Goal: Information Seeking & Learning: Learn about a topic

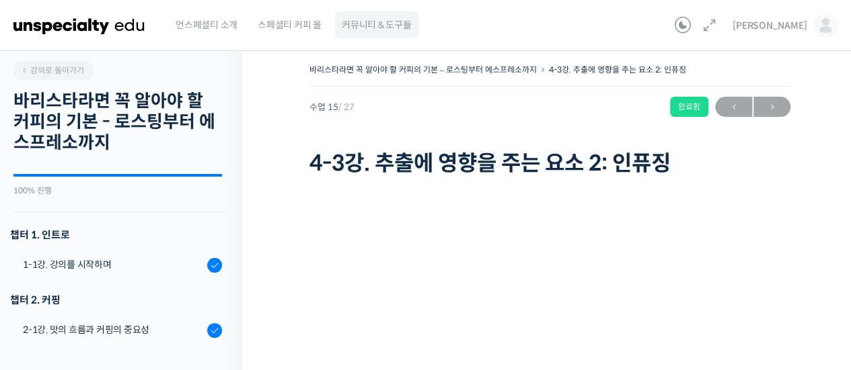
scroll to position [835, 0]
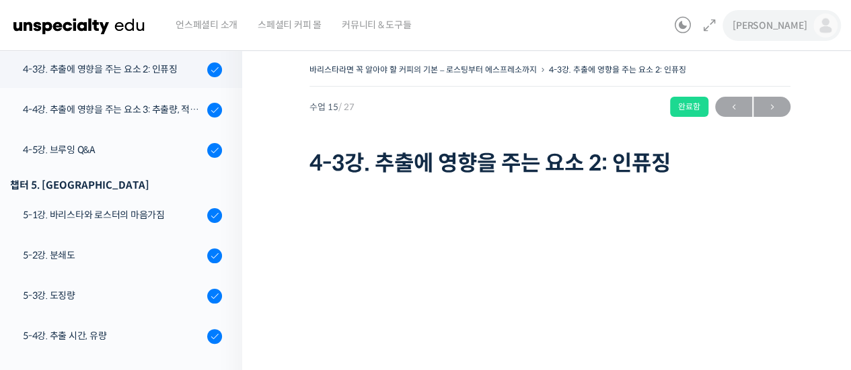
click at [826, 30] on img at bounding box center [825, 25] width 24 height 24
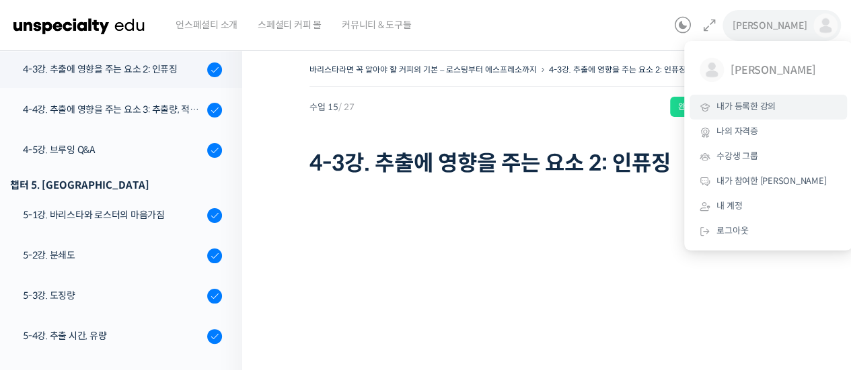
click at [766, 112] on span "내가 등록한 강의" at bounding box center [745, 106] width 59 height 11
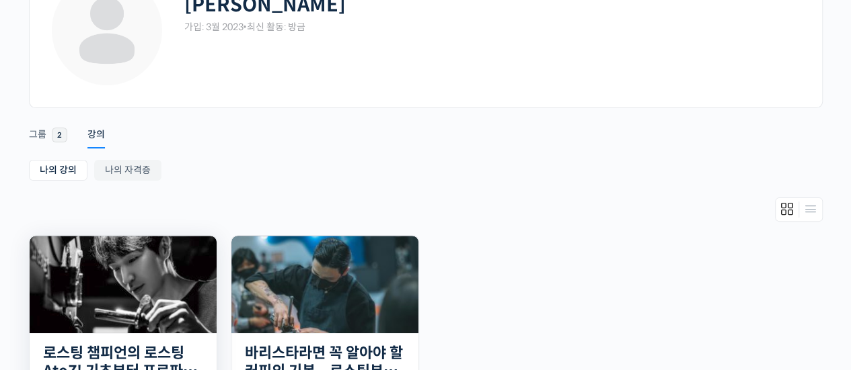
scroll to position [202, 0]
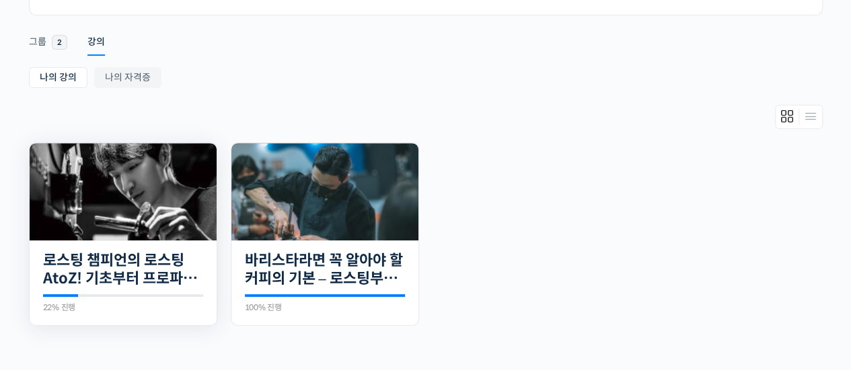
click at [130, 225] on img at bounding box center [123, 191] width 187 height 97
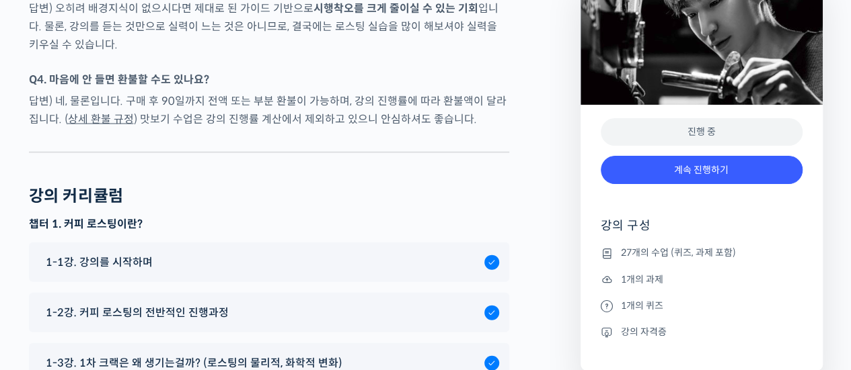
scroll to position [6791, 0]
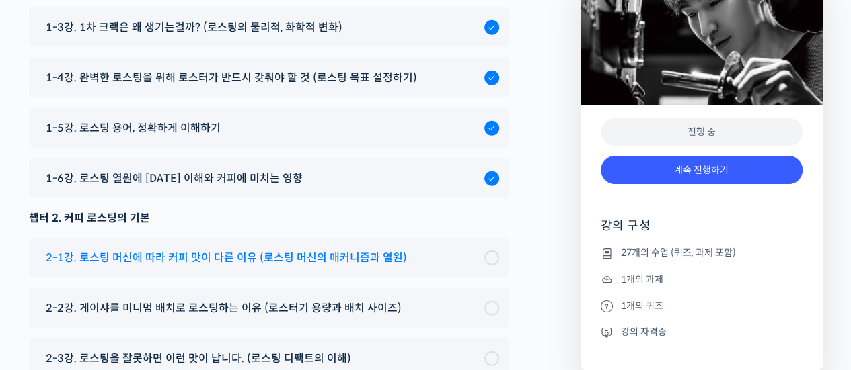
click at [348, 249] on span "2-1강. 로스팅 머신에 따라 커피 맛이 다른 이유 (로스팅 머신의 매커니즘과 열원)" at bounding box center [226, 258] width 361 height 18
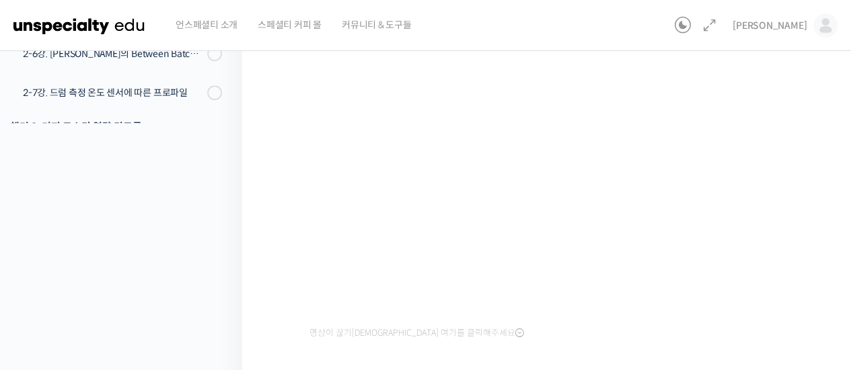
scroll to position [344, 0]
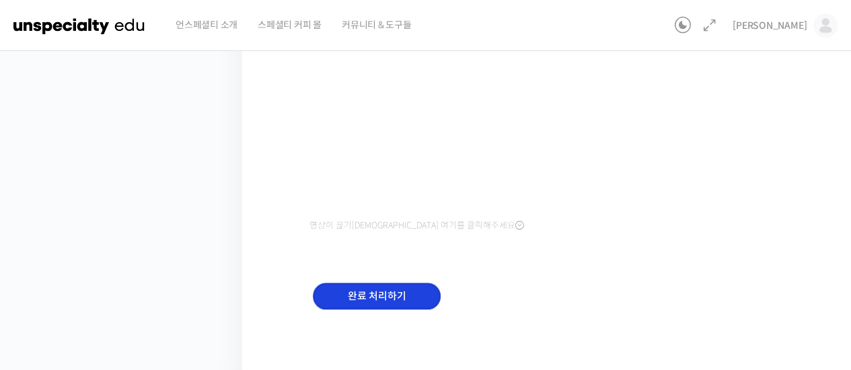
click at [404, 295] on input "완료 처리하기" at bounding box center [377, 297] width 128 height 28
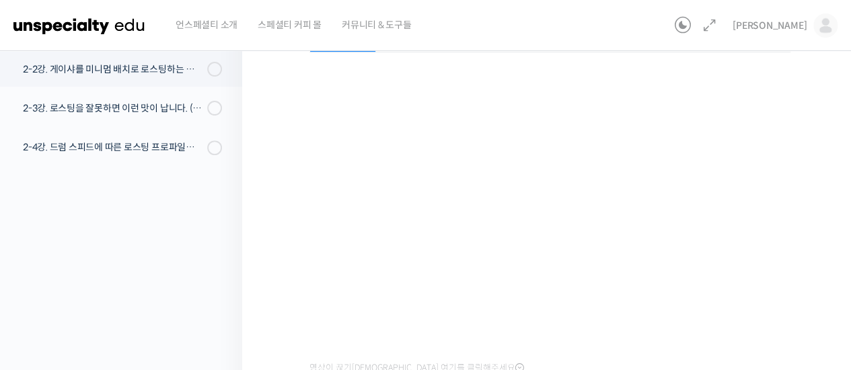
scroll to position [344, 0]
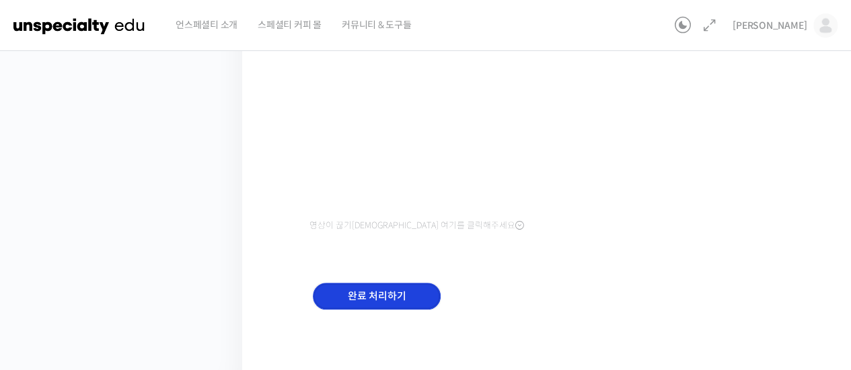
click at [390, 295] on input "완료 처리하기" at bounding box center [377, 297] width 128 height 28
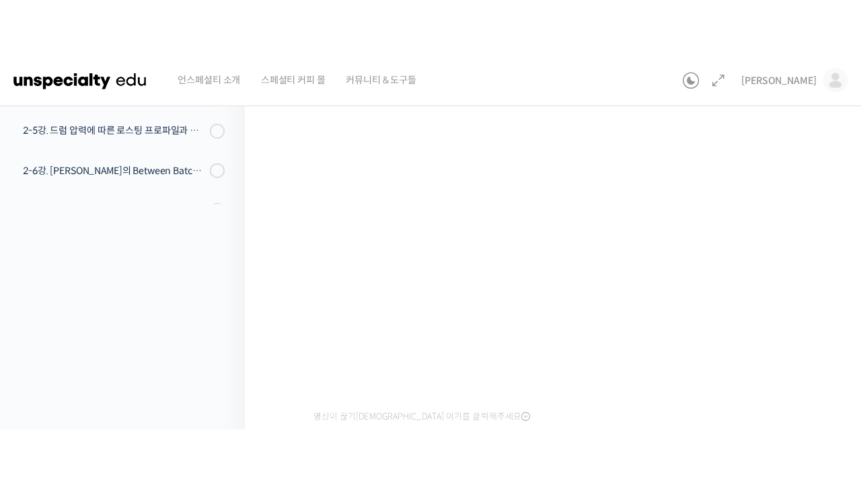
scroll to position [202, 0]
